Goal: Communication & Community: Answer question/provide support

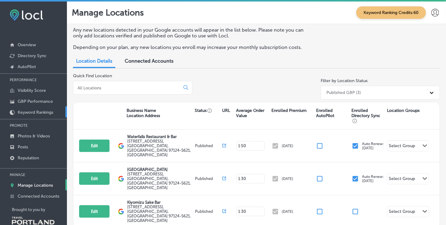
scroll to position [12, 0]
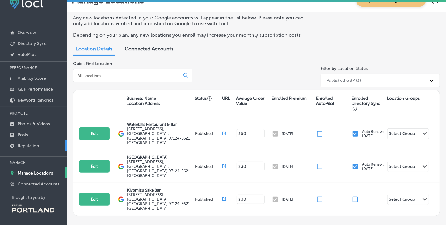
click at [30, 143] on p "Reputation" at bounding box center [28, 145] width 21 height 5
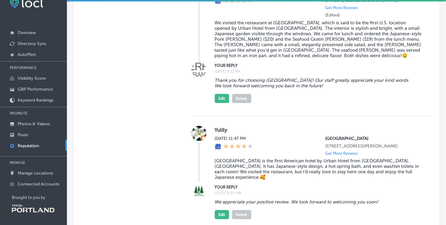
scroll to position [1279, 0]
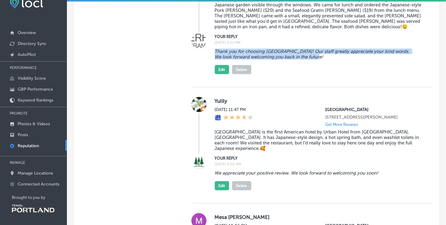
drag, startPoint x: 213, startPoint y: 106, endPoint x: 328, endPoint y: 114, distance: 115.1
click at [328, 60] on blockquote "Thank you for choosing [GEOGRAPHIC_DATA]! Our staff greatly appreciate your kin…" at bounding box center [319, 54] width 208 height 11
drag, startPoint x: 328, startPoint y: 114, endPoint x: 301, endPoint y: 110, distance: 27.4
copy blockquote "Thank you for choosing [GEOGRAPHIC_DATA]! Our staff greatly appreciate your kin…"
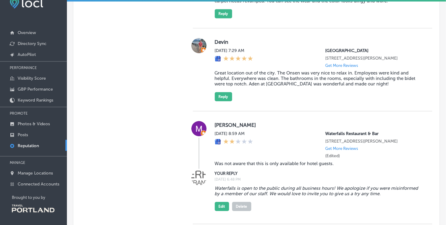
scroll to position [935, 0]
click at [222, 101] on button "Reply" at bounding box center [223, 96] width 17 height 9
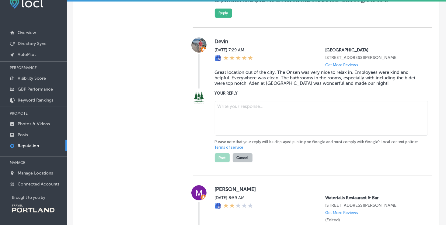
type textarea "x"
click at [220, 136] on textarea at bounding box center [321, 118] width 213 height 35
paste textarea "Thank you for choosing [GEOGRAPHIC_DATA]! Our staff greatly appreciate your kin…"
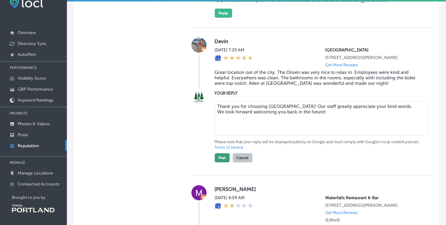
type textarea "Thank you for choosing [GEOGRAPHIC_DATA]! Our staff greatly appreciate your kin…"
click at [225, 163] on button "Post" at bounding box center [222, 157] width 15 height 9
type textarea "x"
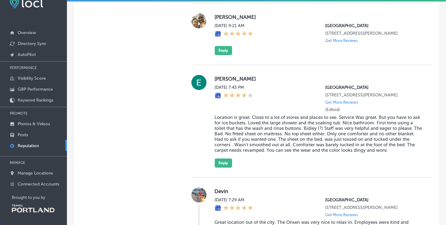
scroll to position [803, 0]
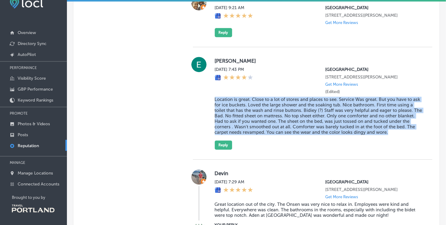
drag, startPoint x: 212, startPoint y: 130, endPoint x: 414, endPoint y: 175, distance: 207.1
click at [414, 150] on div "[PERSON_NAME] [DATE] 7:43 PM [GEOGRAPHIC_DATA] [STREET_ADDRESS][PERSON_NAME] Ge…" at bounding box center [313, 103] width 240 height 93
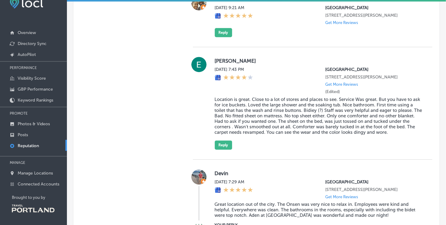
click at [409, 64] on label "[PERSON_NAME]" at bounding box center [319, 61] width 208 height 6
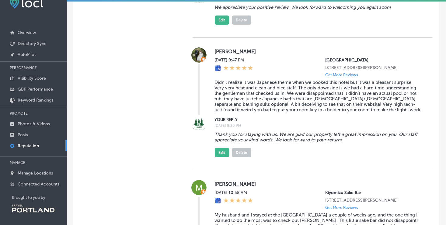
scroll to position [2194, 0]
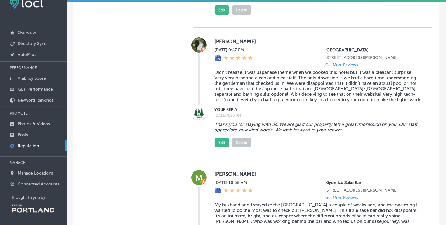
drag, startPoint x: 215, startPoint y: 91, endPoint x: 398, endPoint y: 87, distance: 182.7
click at [398, 15] on div "We appreciate your positive review. We look forward to welcoming you again soon…" at bounding box center [319, 3] width 208 height 23
drag, startPoint x: 398, startPoint y: 87, endPoint x: 364, endPoint y: 93, distance: 34.9
copy blockquote "We appreciate your positive review. We look forward to welcoming you again soon!"
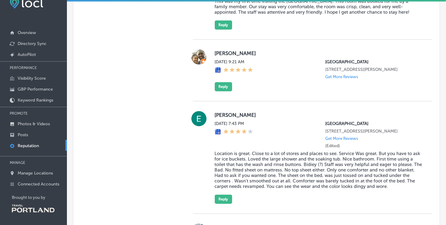
scroll to position [749, 0]
click at [219, 92] on button "Reply" at bounding box center [223, 87] width 17 height 9
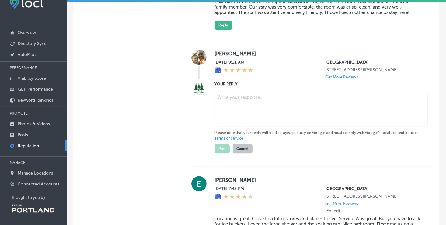
click at [222, 125] on textarea at bounding box center [321, 109] width 213 height 35
paste textarea "We appreciate your positive review. We look forward to welcoming you again soon!"
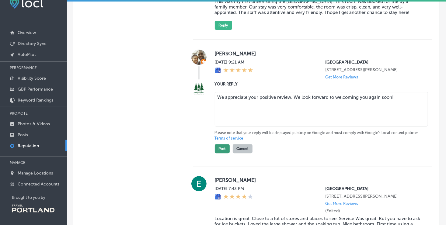
type textarea "We appreciate your positive review. We look forward to welcoming you again soon!"
click at [223, 153] on button "Post" at bounding box center [222, 148] width 15 height 9
type textarea "x"
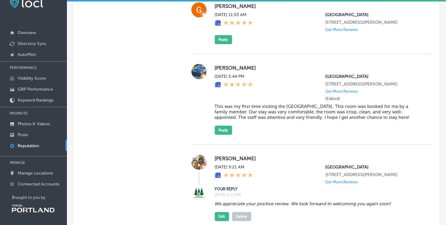
scroll to position [644, 0]
click at [226, 44] on button "Reply" at bounding box center [223, 39] width 17 height 9
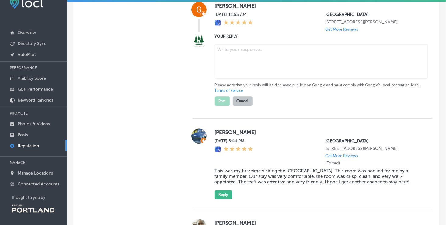
click at [233, 62] on textarea at bounding box center [321, 61] width 213 height 35
paste textarea "We appreciate your positive review. We look forward to welcoming you again soon!"
type textarea "We appreciate your positive review. We look forward to welcoming you again soon!"
click at [223, 106] on button "Post" at bounding box center [222, 101] width 15 height 9
type textarea "x"
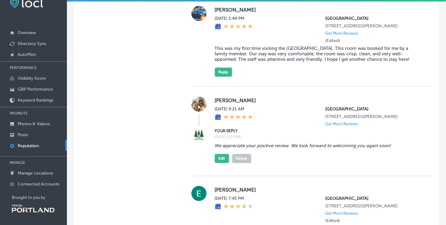
scroll to position [725, 0]
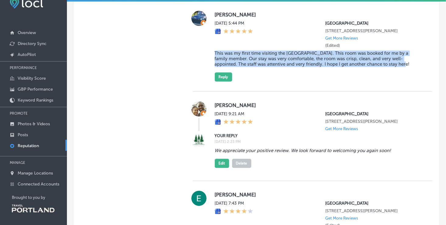
drag, startPoint x: 213, startPoint y: 73, endPoint x: 387, endPoint y: 86, distance: 174.1
click at [387, 67] on blockquote "This was my first time visiting the [GEOGRAPHIC_DATA]. This room was booked for…" at bounding box center [319, 59] width 208 height 16
click at [275, 82] on div "[PERSON_NAME] [DATE] 5:44 PM [GEOGRAPHIC_DATA] [STREET_ADDRESS][PERSON_NAME] Ge…" at bounding box center [319, 46] width 208 height 71
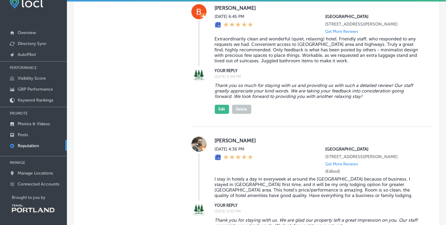
scroll to position [1683, 0]
drag, startPoint x: 214, startPoint y: 155, endPoint x: 372, endPoint y: 168, distance: 159.2
click at [372, 99] on blockquote "Thank you so much for staying with us and providing us with such a detailed rev…" at bounding box center [319, 91] width 208 height 16
drag, startPoint x: 372, startPoint y: 168, endPoint x: 340, endPoint y: 163, distance: 32.9
copy blockquote "Thank you so much for staying with us and providing us with such a detailed rev…"
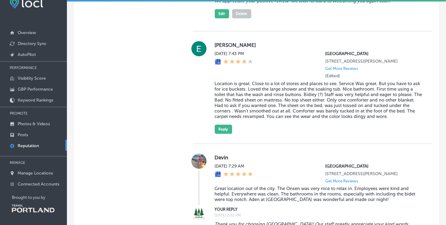
scroll to position [862, 0]
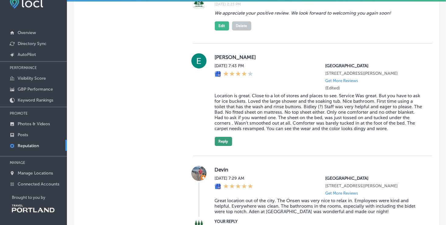
click at [217, 146] on button "Reply" at bounding box center [223, 141] width 17 height 9
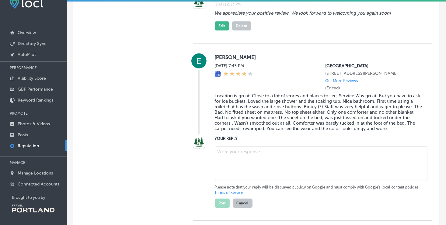
click at [222, 181] on textarea at bounding box center [321, 163] width 213 height 35
paste textarea "Thank you so much for staying with us and providing us with such a detailed rev…"
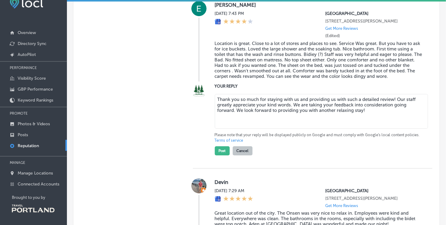
scroll to position [916, 0]
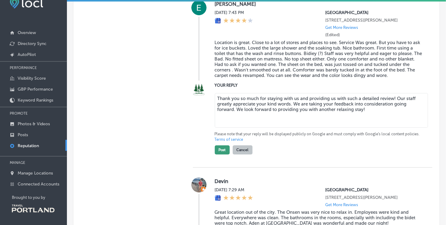
type textarea "Thank you so much for staying with us and providing us with such a detailed rev…"
click at [218, 155] on button "Post" at bounding box center [222, 150] width 15 height 9
type textarea "x"
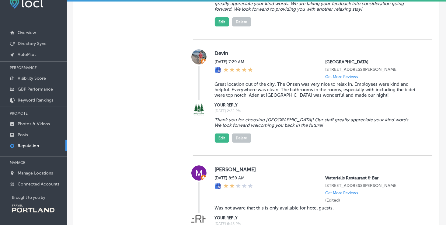
scroll to position [1018, 0]
drag, startPoint x: 215, startPoint y: 157, endPoint x: 261, endPoint y: 154, distance: 46.1
click at [261, 142] on div "Thank you for choosing [GEOGRAPHIC_DATA]! Our staff greatly appreciate your kin…" at bounding box center [319, 128] width 208 height 28
drag, startPoint x: 261, startPoint y: 154, endPoint x: 217, endPoint y: 156, distance: 43.3
click at [217, 142] on div "Thank you for choosing [GEOGRAPHIC_DATA]! Our staff greatly appreciate your kin…" at bounding box center [319, 128] width 208 height 28
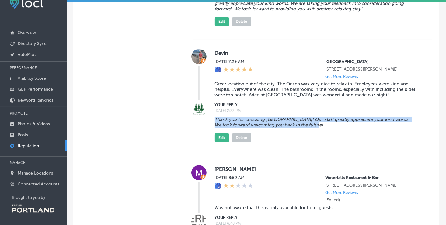
drag, startPoint x: 213, startPoint y: 158, endPoint x: 325, endPoint y: 165, distance: 111.4
click at [325, 128] on blockquote "Thank you for choosing [GEOGRAPHIC_DATA]! Our staff greatly appreciate your kin…" at bounding box center [319, 122] width 208 height 11
drag, startPoint x: 325, startPoint y: 165, endPoint x: 307, endPoint y: 163, distance: 17.8
copy blockquote "Thank you for choosing [GEOGRAPHIC_DATA]! Our staff greatly appreciate your kin…"
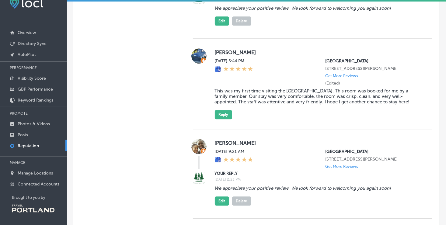
scroll to position [687, 0]
click at [225, 120] on button "Reply" at bounding box center [223, 115] width 17 height 9
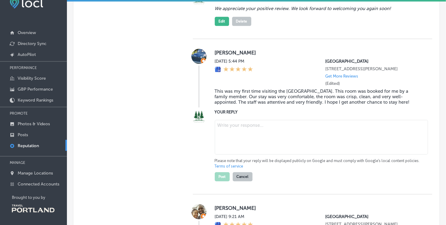
click at [228, 153] on textarea at bounding box center [321, 137] width 213 height 35
paste textarea "Thank you for choosing [GEOGRAPHIC_DATA]! Our staff greatly appreciate your kin…"
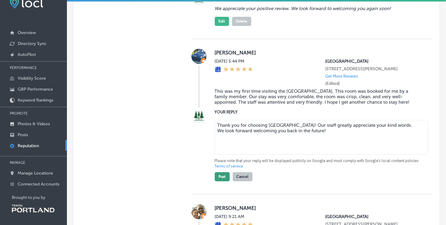
type textarea "Thank you for choosing [GEOGRAPHIC_DATA]! Our staff greatly appreciate your kin…"
click at [222, 181] on button "Post" at bounding box center [222, 176] width 15 height 9
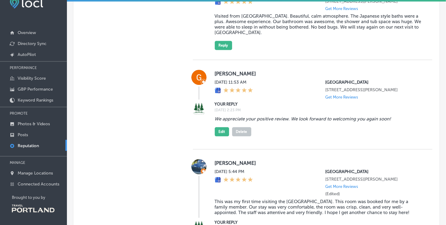
type textarea "x"
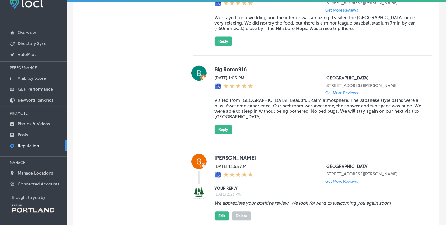
scroll to position [493, 0]
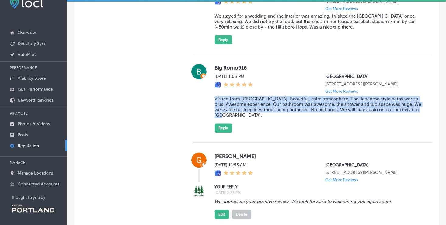
drag, startPoint x: 214, startPoint y: 109, endPoint x: 315, endPoint y: 127, distance: 102.9
click at [315, 118] on blockquote "Visited from [GEOGRAPHIC_DATA]. Beautiful, calm atmosphere. The Japanese style …" at bounding box center [319, 108] width 208 height 22
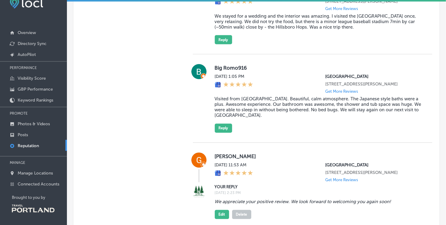
click at [411, 156] on div "[PERSON_NAME] [DATE] 11:53 AM [GEOGRAPHIC_DATA] [STREET_ADDRESS][PERSON_NAME] G…" at bounding box center [313, 188] width 240 height 90
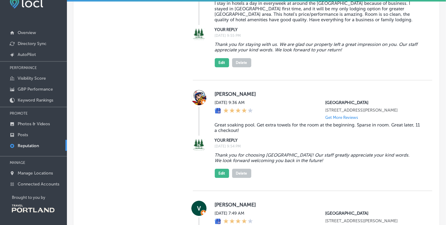
scroll to position [1930, 0]
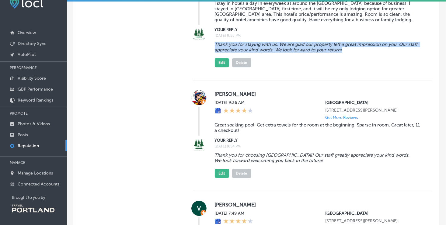
drag, startPoint x: 215, startPoint y: 121, endPoint x: 346, endPoint y: 128, distance: 131.7
click at [346, 53] on blockquote "Thank you for staying with us. We are glad our property left a great impression…" at bounding box center [319, 47] width 208 height 11
drag, startPoint x: 346, startPoint y: 128, endPoint x: 314, endPoint y: 124, distance: 32.9
copy blockquote "Thank you for staying with us. We are glad our property left a great impression…"
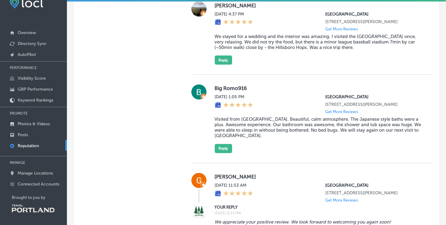
scroll to position [475, 0]
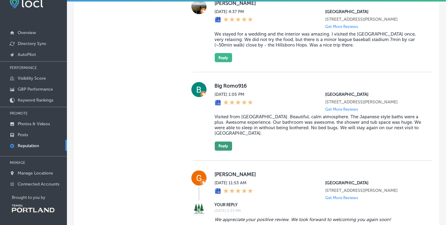
click at [217, 151] on button "Reply" at bounding box center [223, 146] width 17 height 9
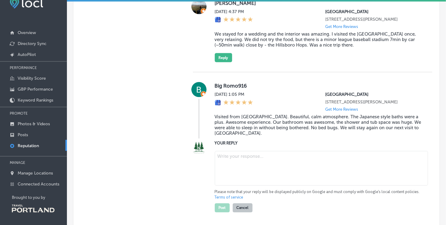
click at [219, 167] on textarea at bounding box center [321, 168] width 213 height 35
paste textarea "Thank you for staying with us. We are glad our property left a great impression…"
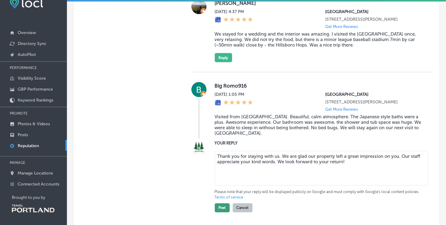
type textarea "Thank you for staying with us. We are glad our property left a great impression…"
click at [219, 213] on button "Post" at bounding box center [222, 208] width 15 height 9
type textarea "x"
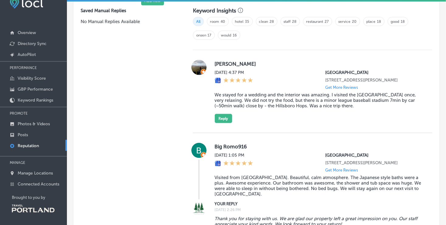
scroll to position [407, 0]
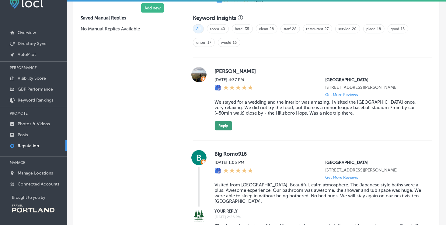
click at [223, 131] on button "Reply" at bounding box center [223, 125] width 17 height 9
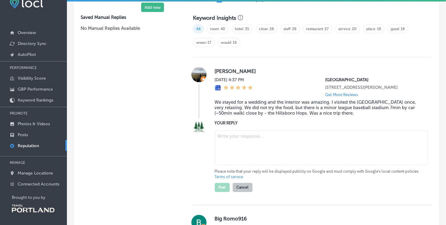
click at [230, 145] on textarea at bounding box center [321, 148] width 213 height 35
paste textarea "Thank you for staying with us. We are glad our property left a great impression…"
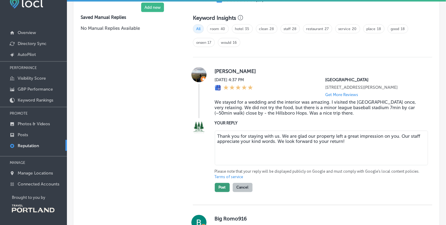
type textarea "Thank you for staying with us. We are glad our property left a great impression…"
click at [221, 191] on button "Post" at bounding box center [222, 187] width 15 height 9
type textarea "x"
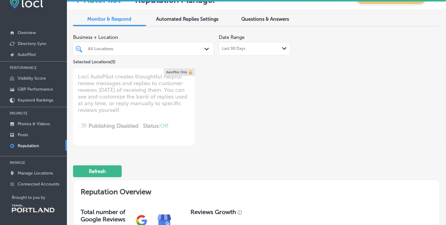
scroll to position [2, 0]
